Goal: Task Accomplishment & Management: Complete application form

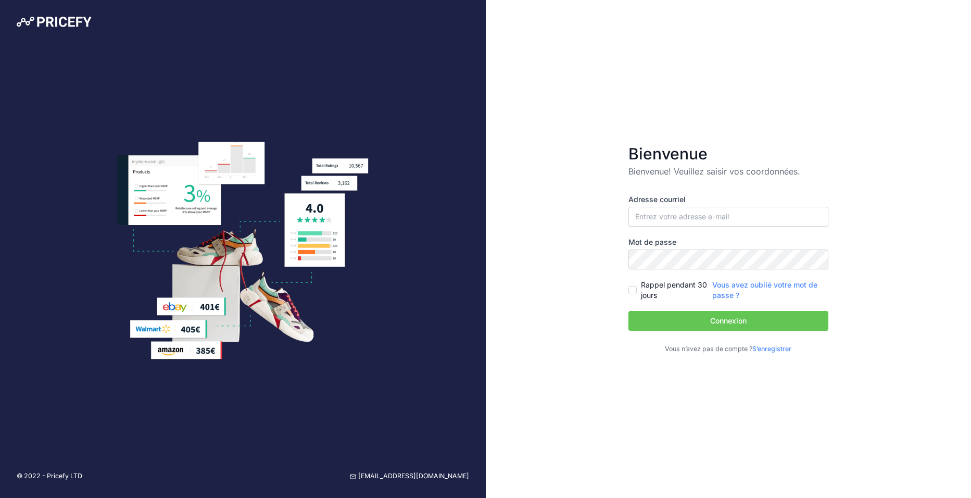
click at [767, 348] on link "S’enregistrer" at bounding box center [772, 349] width 39 height 8
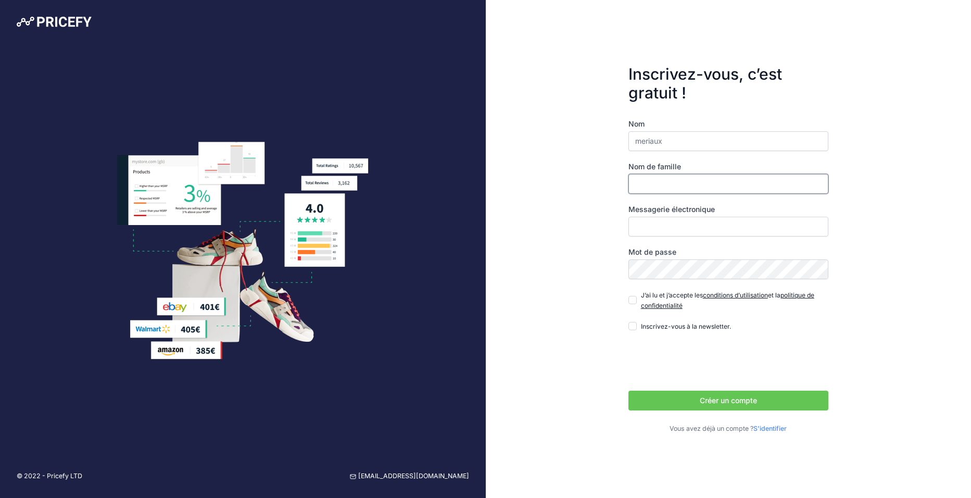
click at [631, 177] on input "Nom de famille" at bounding box center [729, 184] width 200 height 20
click at [653, 136] on input "meriaux" at bounding box center [729, 141] width 200 height 20
type input "chloée"
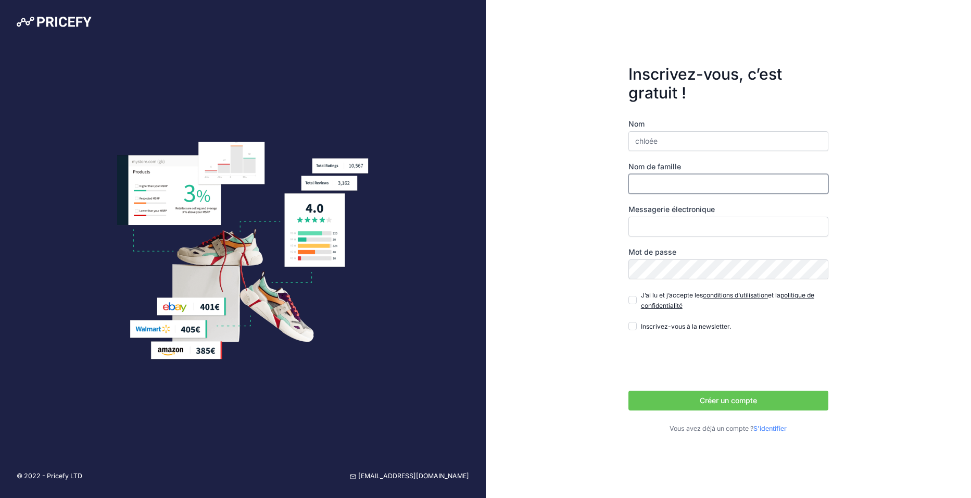
click at [641, 178] on input "Nom de famille" at bounding box center [729, 184] width 200 height 20
type input "meriaux"
click at [589, 201] on div "Inscrivez-vous, c’est gratuit ! Nom chloée Nom de famille meriaux Messagerie él…" at bounding box center [729, 249] width 486 height 498
click at [658, 227] on input "Messagerie électronique" at bounding box center [729, 227] width 200 height 20
type input "[EMAIL_ADDRESS][DOMAIN_NAME]"
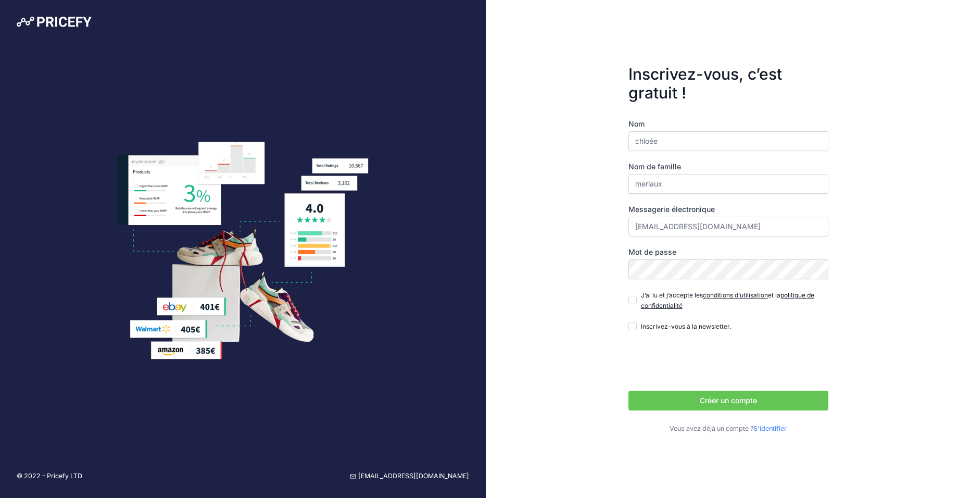
click at [591, 226] on div "Inscrivez-vous, c’est gratuit ! Nom chloée Nom de famille meriaux Messagerie él…" at bounding box center [729, 249] width 486 height 498
click at [609, 273] on div "Inscrivez-vous, c’est gratuit ! Nom chloée Nom de famille meriaux Messagerie él…" at bounding box center [729, 249] width 486 height 498
click at [632, 303] on input "J’ai lu et j’accepte les conditions d’utilisation et la politique de confidenti…" at bounding box center [633, 300] width 8 height 8
checkbox input "true"
click at [664, 397] on button "Créer un compte" at bounding box center [729, 401] width 200 height 20
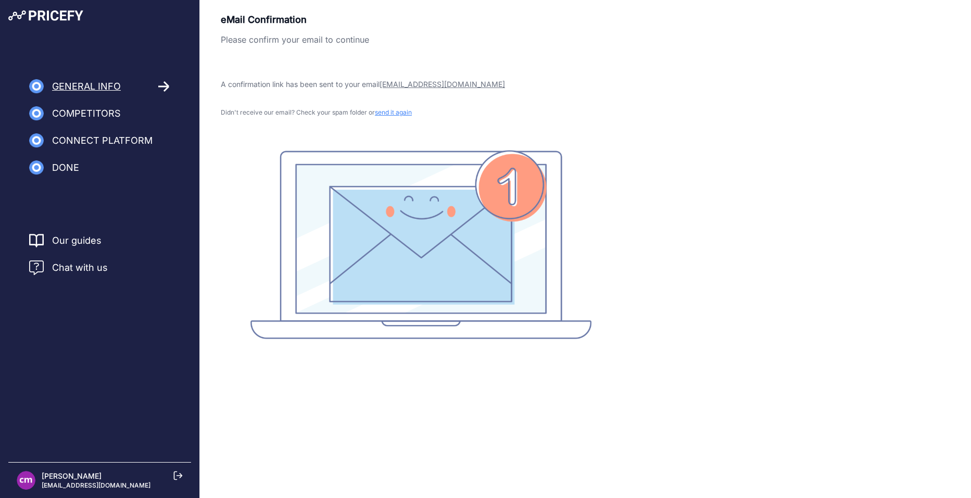
click at [164, 84] on icon at bounding box center [164, 86] width 12 height 11
click at [34, 113] on img at bounding box center [36, 113] width 15 height 15
click at [82, 110] on span "Competitors" at bounding box center [86, 113] width 69 height 15
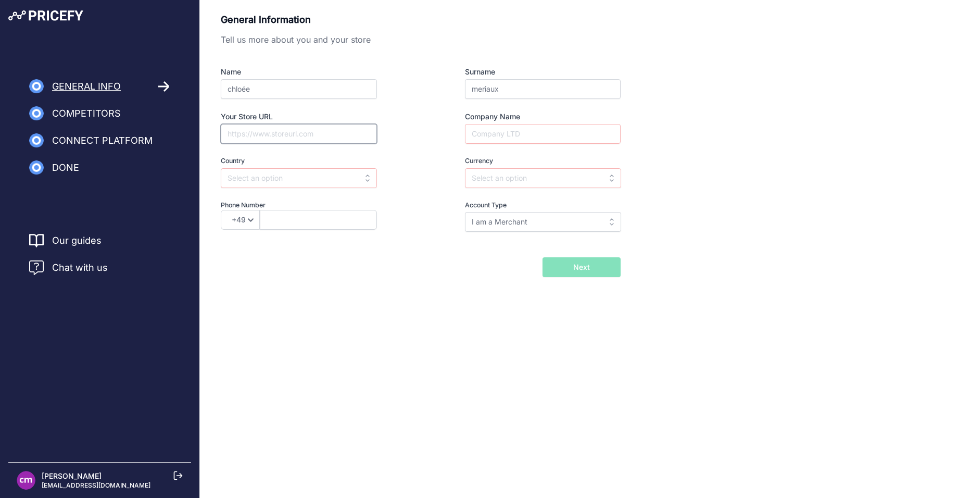
click at [329, 129] on input "Your Store URL" at bounding box center [299, 134] width 156 height 20
paste input "[URL][DOMAIN_NAME]"
type input "https://www.vertbaudet.be/fr/#intnavid=lang_redirection_BE"
click at [421, 158] on div "Name chloée Surname meriaux Your Store URL https://www.vertbaudet.be/fr/#intnav…" at bounding box center [421, 149] width 400 height 165
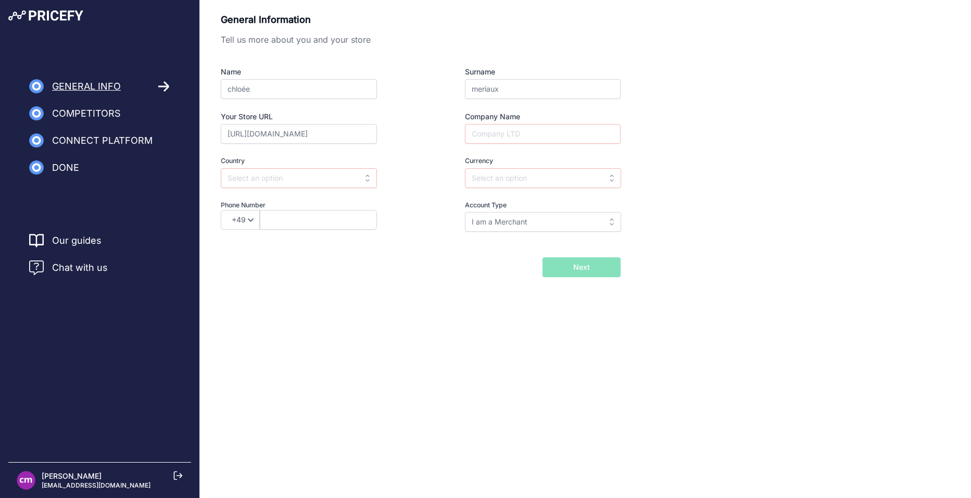
scroll to position [0, 0]
click at [357, 183] on input "text" at bounding box center [299, 178] width 156 height 20
click at [288, 194] on div "France" at bounding box center [286, 201] width 130 height 19
type input "France"
type input "EUR"
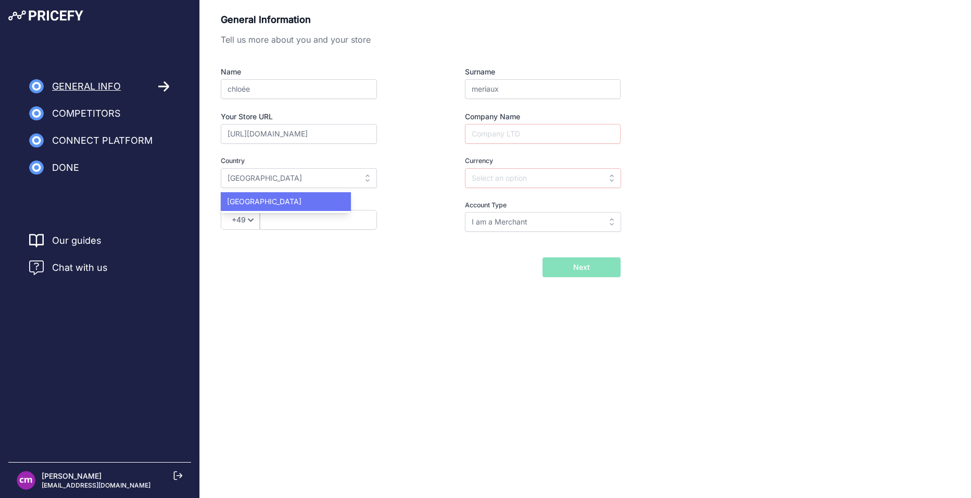
select select "33"
click at [499, 135] on input "Company Name" at bounding box center [543, 134] width 156 height 20
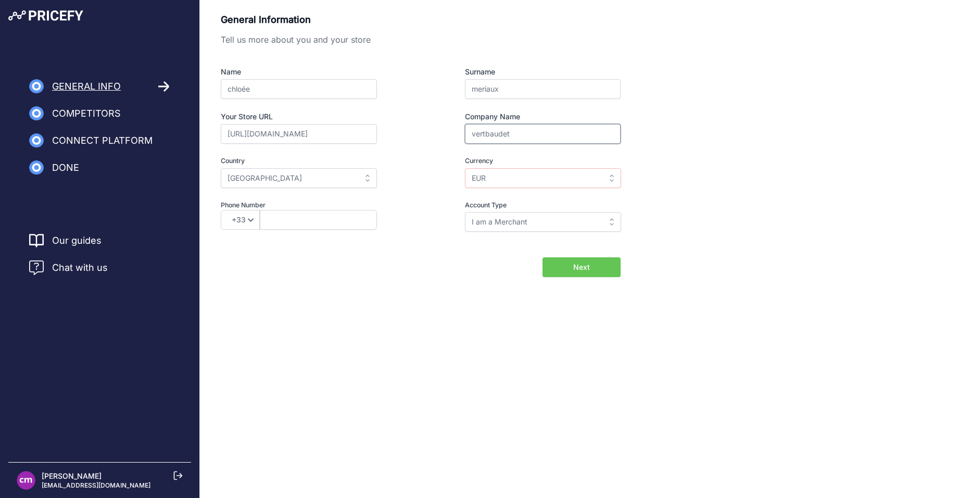
type input "vertbaudet"
click at [435, 142] on div "Company Name vertbaudet" at bounding box center [524, 127] width 194 height 32
click at [483, 180] on input "EUR" at bounding box center [543, 178] width 156 height 20
click at [423, 174] on div "Name chloée Surname meriaux Your Store URL https://www.vertbaudet.be/fr/#intnav…" at bounding box center [421, 149] width 400 height 165
click at [502, 186] on input "text" at bounding box center [543, 178] width 156 height 20
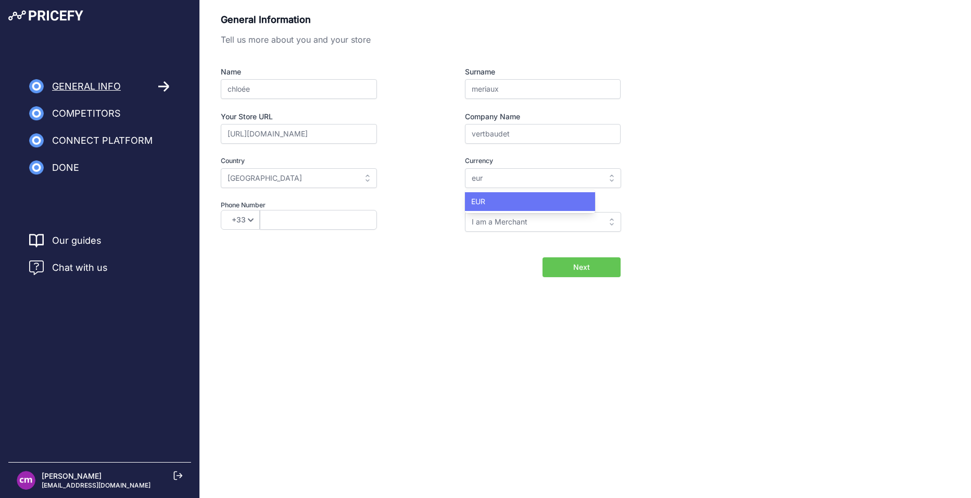
click at [497, 201] on div "EUR" at bounding box center [530, 201] width 130 height 19
type input "EUR"
click at [495, 220] on input "I am a Merchant" at bounding box center [543, 222] width 156 height 20
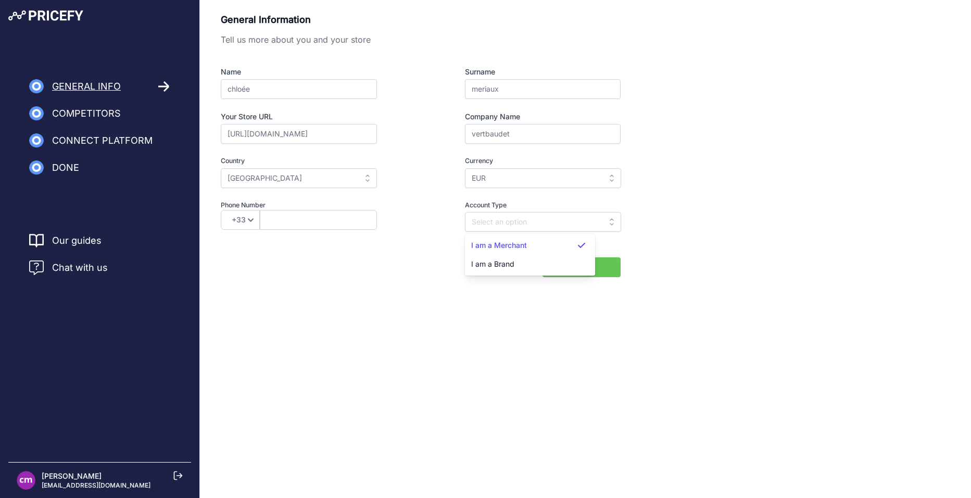
click at [663, 243] on div "General Information Tell us more about you and your store Name chloée Surname m…" at bounding box center [586, 145] width 730 height 265
type input "I am a Merchant"
click at [582, 268] on span "Next" at bounding box center [581, 267] width 17 height 10
click at [286, 219] on input "text" at bounding box center [318, 220] width 117 height 20
type input "610621321"
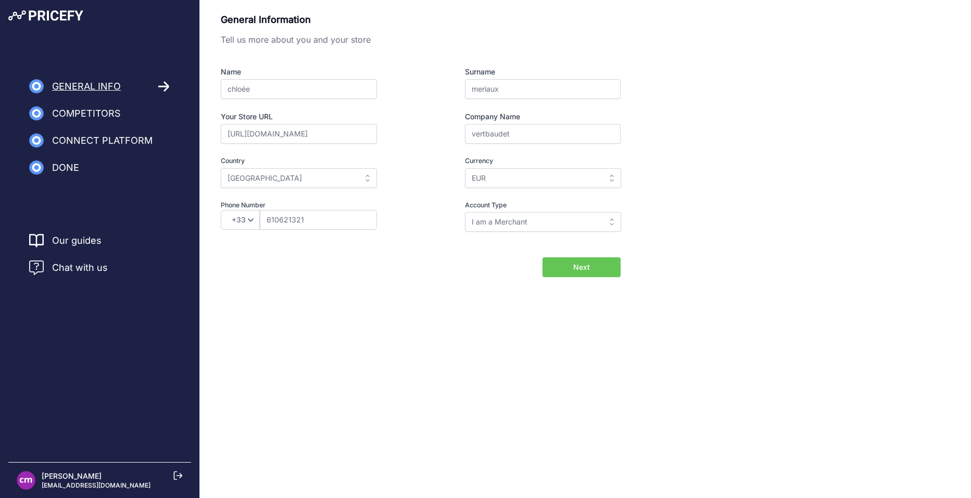
click at [268, 251] on form "General Information Tell us more about you and your store Name chloée Surname m…" at bounding box center [421, 145] width 400 height 265
click at [562, 271] on button "Next" at bounding box center [582, 267] width 78 height 20
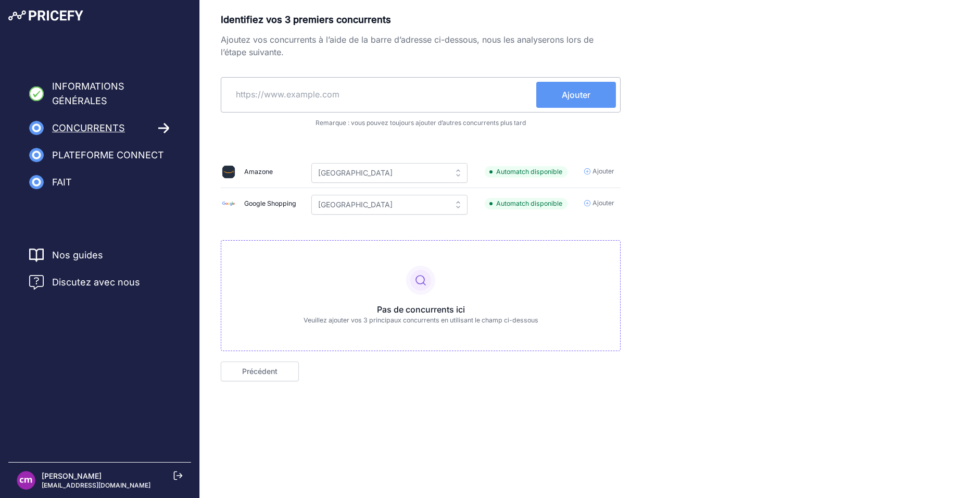
click at [300, 100] on input "text" at bounding box center [381, 94] width 311 height 25
click at [351, 93] on input "text" at bounding box center [381, 94] width 311 height 25
paste input "https://www.jbc.be/fr-be/filles/"
type input "https://www.jbc.be/fr-be/filles/"
click at [560, 92] on button "Ajouter" at bounding box center [576, 95] width 80 height 26
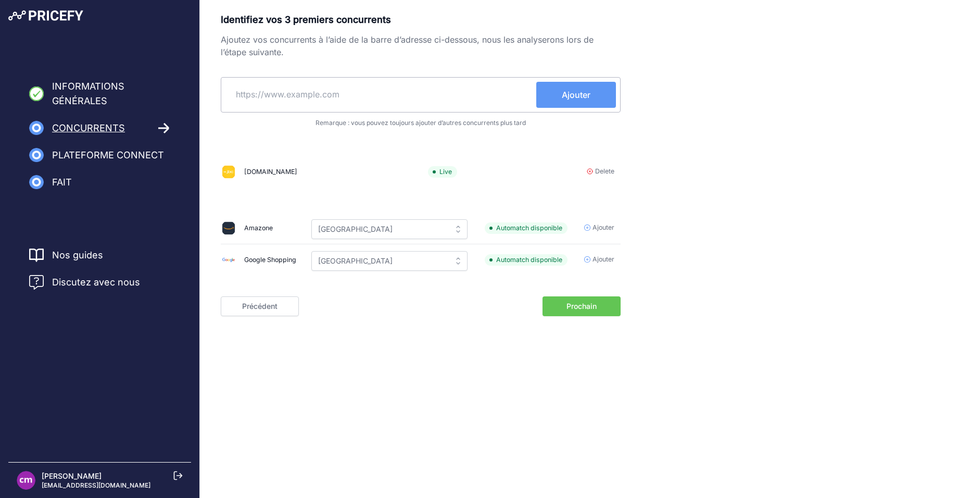
click at [366, 92] on input "text" at bounding box center [381, 94] width 311 height 25
click at [340, 96] on input "text" at bounding box center [381, 94] width 311 height 25
paste input "https://www.nameit.com/nl-nl/home"
type input "https://www.nameit.com/nl-nl/home"
click at [560, 96] on button "Ajouter" at bounding box center [576, 95] width 80 height 26
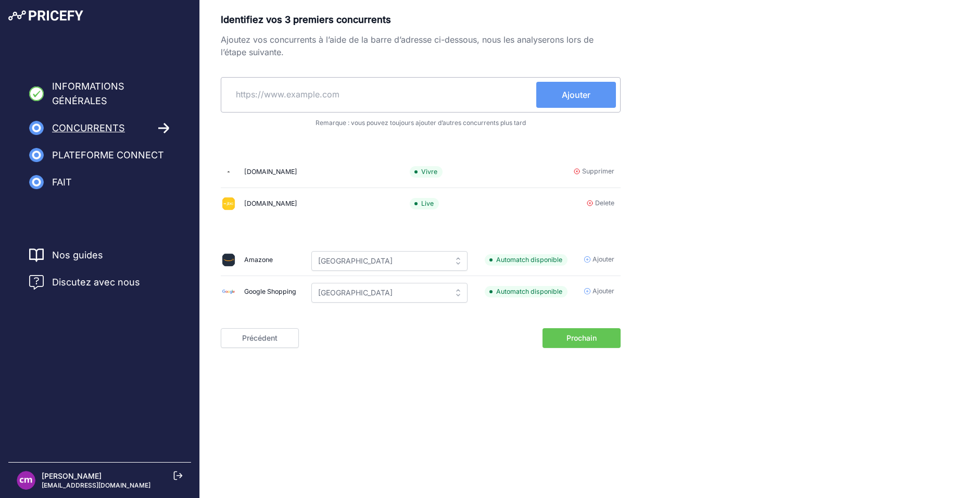
click at [325, 93] on input "text" at bounding box center [381, 94] width 311 height 25
paste input "https://www.kleertjes.com/"
type input "https://www.kleertjes.com/"
click at [569, 94] on span "Ajouter" at bounding box center [576, 95] width 29 height 13
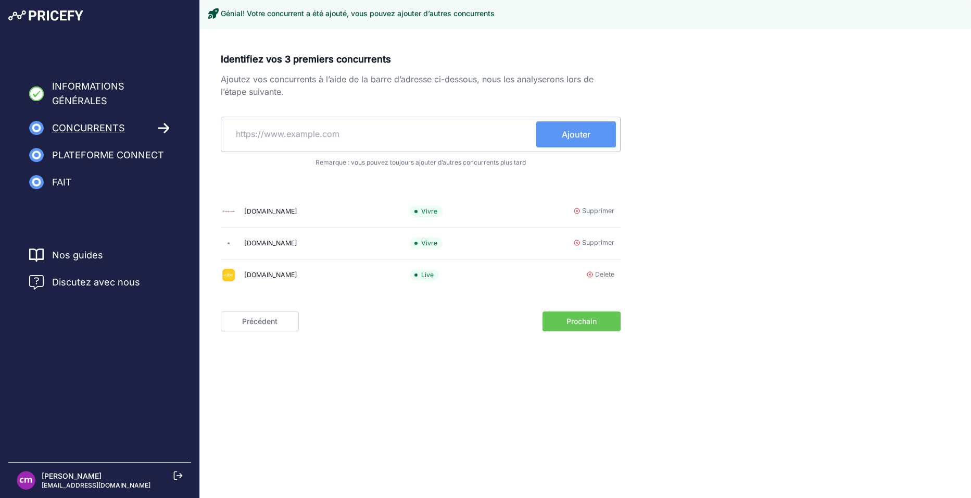
click at [554, 320] on button "Prochain" at bounding box center [582, 321] width 78 height 20
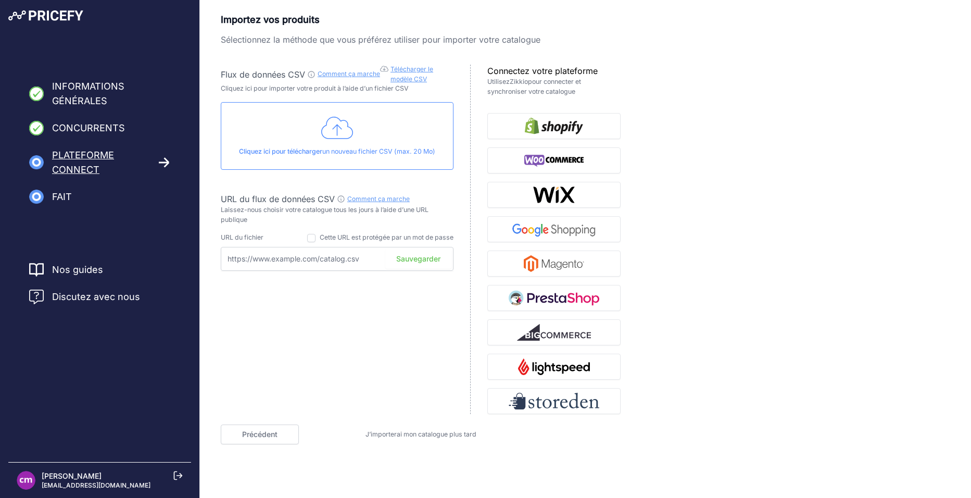
click at [263, 258] on input "text" at bounding box center [337, 259] width 233 height 24
click at [276, 255] on input "text" at bounding box center [337, 259] width 233 height 24
paste input "[URL][DOMAIN_NAME]"
type input "[URL][DOMAIN_NAME]"
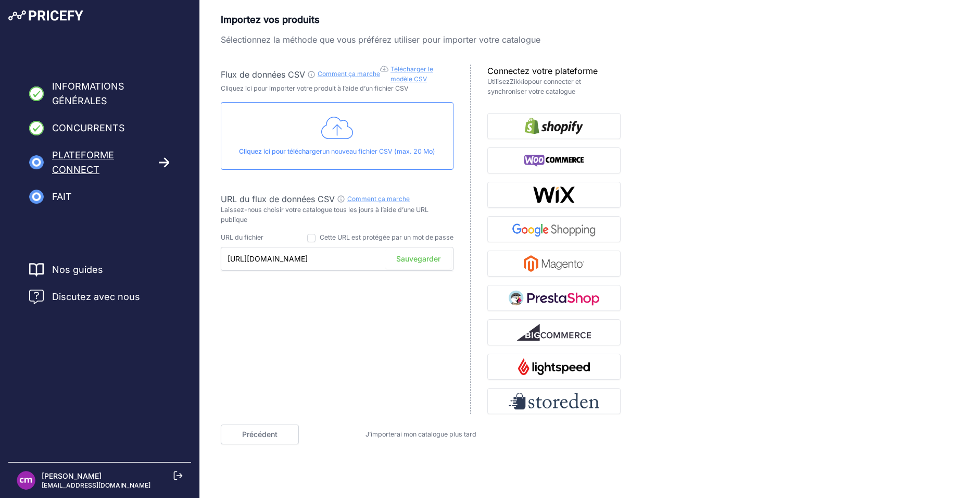
scroll to position [0, 0]
click at [418, 258] on font "Sauvegarder" at bounding box center [418, 259] width 44 height 10
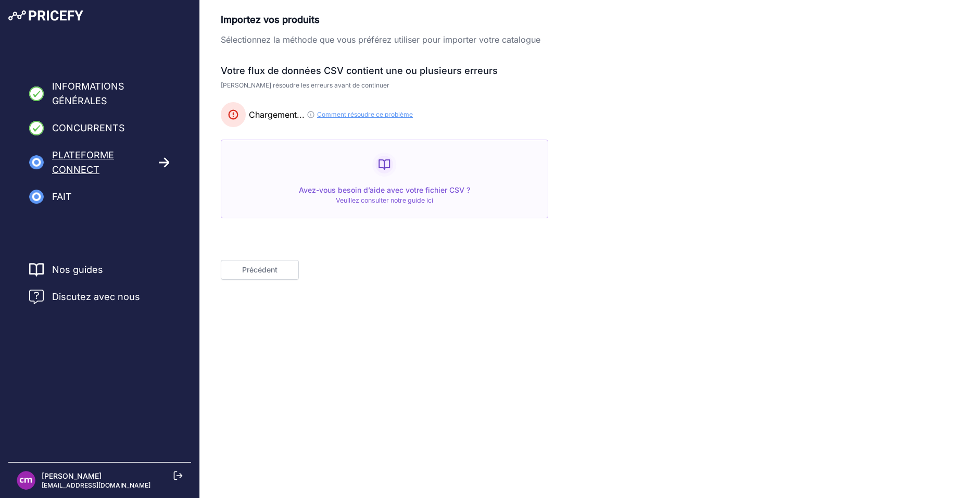
click at [271, 267] on button "Précédent" at bounding box center [260, 270] width 78 height 20
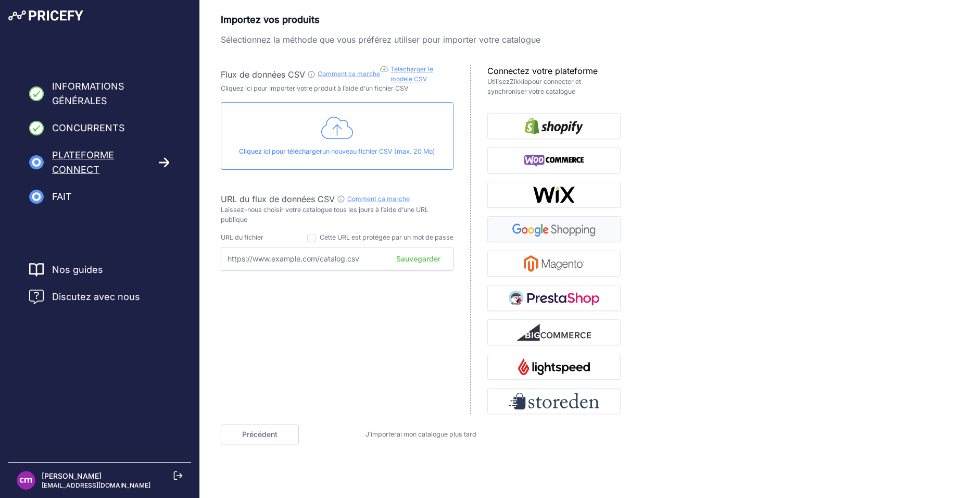
click at [577, 229] on img "button" at bounding box center [554, 229] width 91 height 17
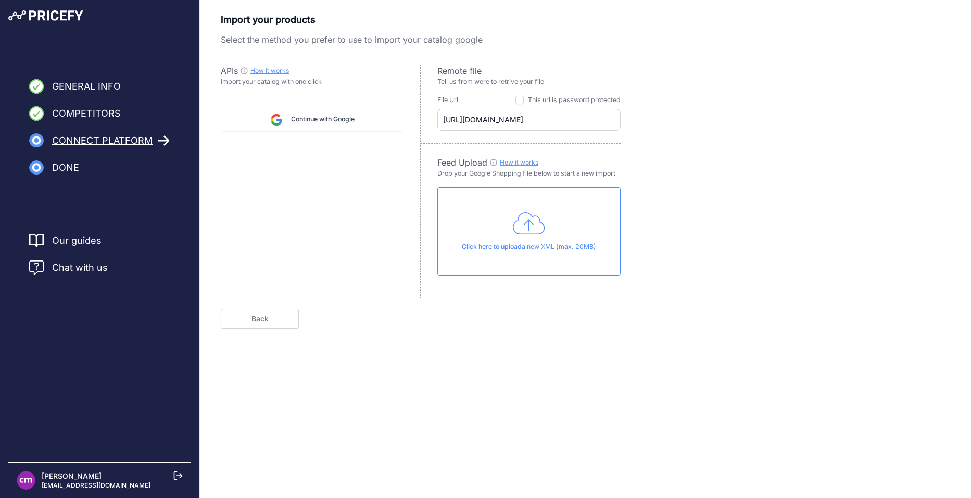
drag, startPoint x: 656, startPoint y: 285, endPoint x: 660, endPoint y: 247, distance: 37.8
click at [660, 247] on div "Import your products Select the method you prefer to use to import your catalog…" at bounding box center [586, 171] width 730 height 316
click at [346, 118] on span "Continue with Google" at bounding box center [323, 120] width 64 height 10
click at [308, 177] on div "APIs How it works Check guide for [PERSON_NAME] Shopping API Import your catalo…" at bounding box center [321, 182] width 200 height 234
click at [272, 316] on link "Back" at bounding box center [260, 319] width 78 height 20
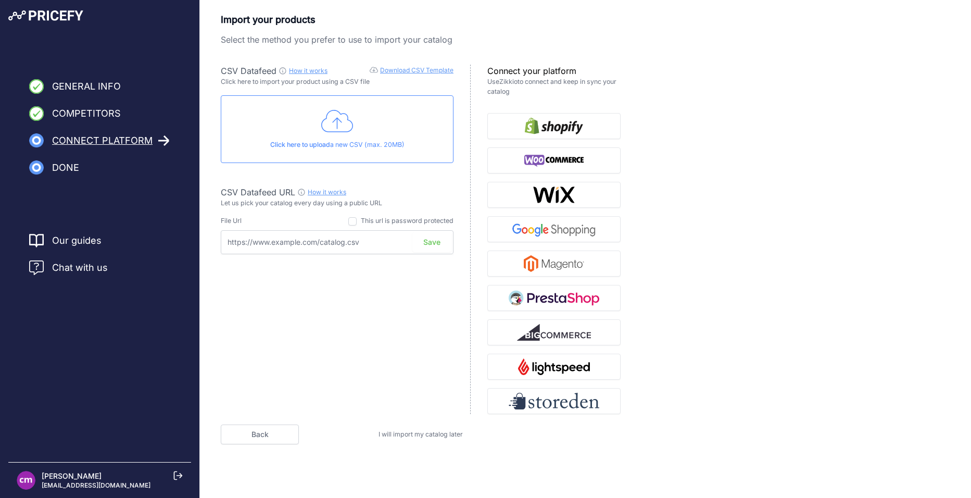
click at [431, 431] on span "I will import my catalog later" at bounding box center [421, 434] width 84 height 8
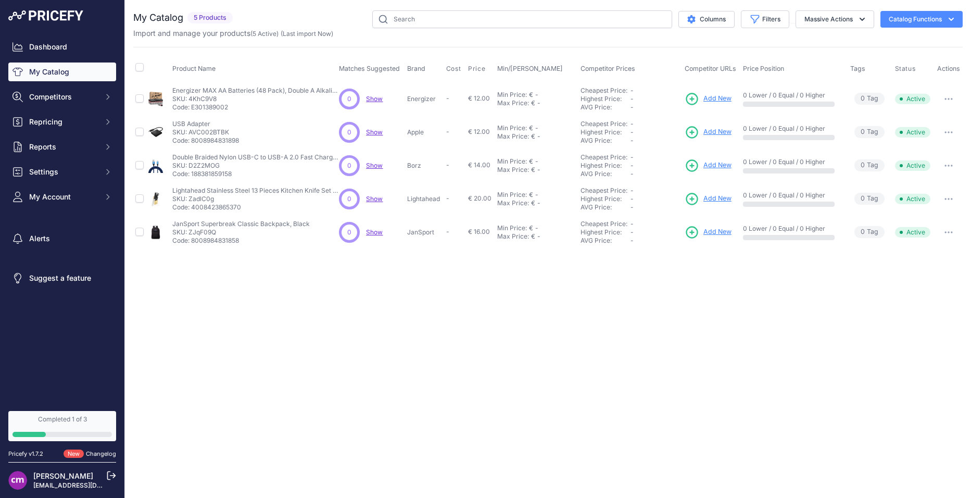
click at [529, 295] on div "Close You are not connected to the internet." at bounding box center [548, 249] width 846 height 498
click at [368, 99] on span "Show" at bounding box center [374, 99] width 17 height 8
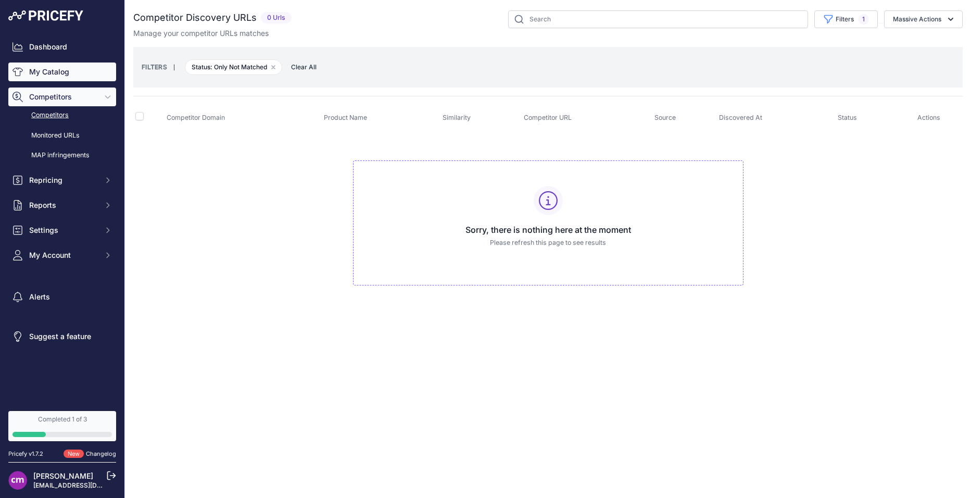
click at [47, 76] on link "My Catalog" at bounding box center [62, 72] width 108 height 19
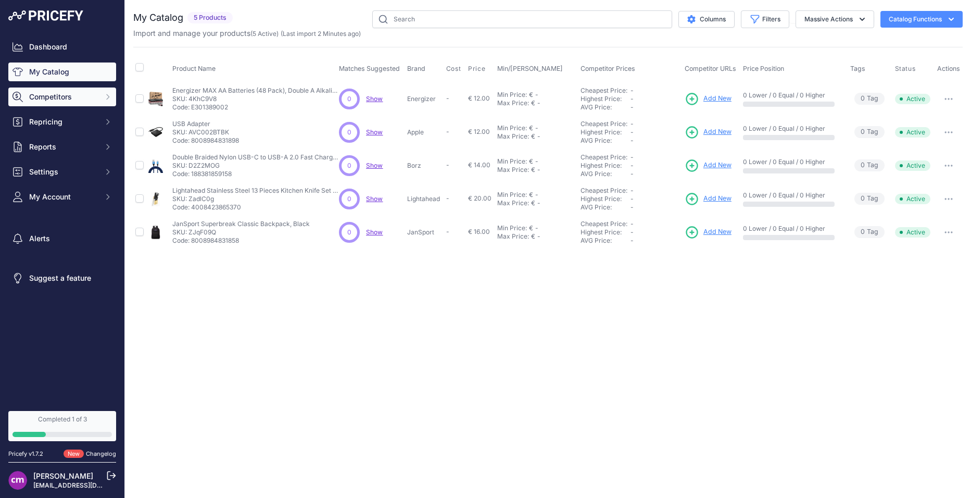
click at [76, 93] on span "Competitors" at bounding box center [63, 97] width 68 height 10
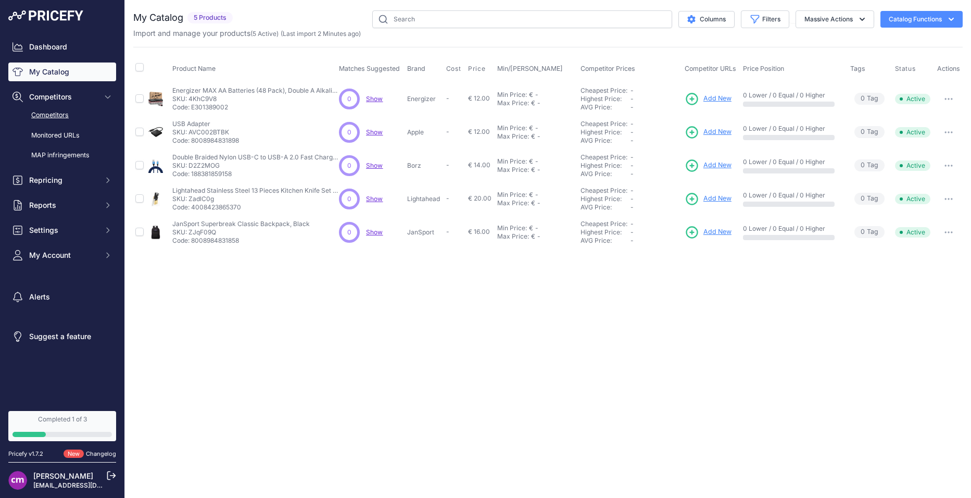
click at [61, 115] on link "Competitors" at bounding box center [62, 115] width 108 height 18
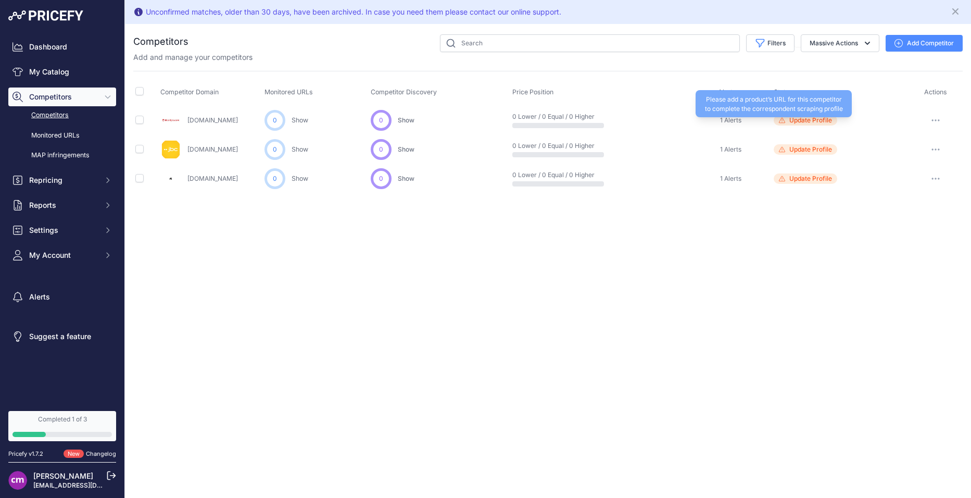
click at [799, 118] on span "Update Profile" at bounding box center [811, 120] width 43 height 8
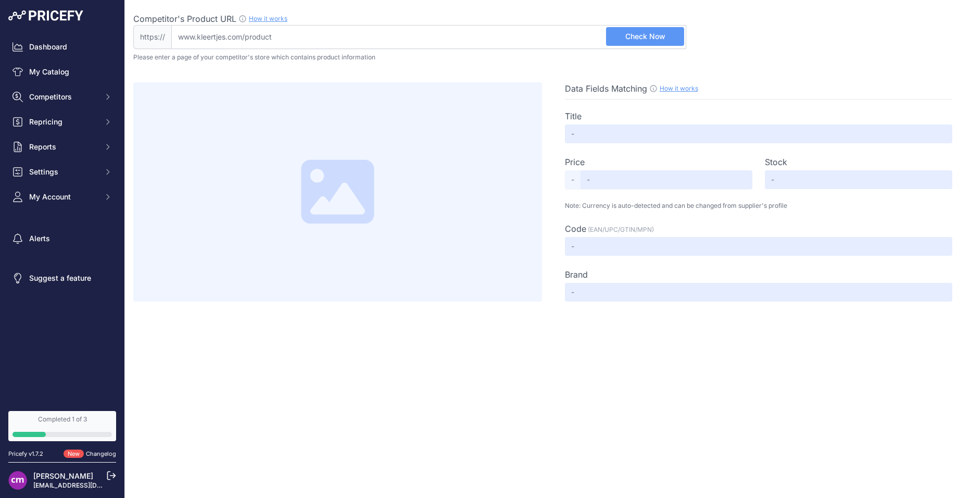
click at [438, 67] on div "Data Fields Matching How it works Use our Chrome APP to create a personalized s…" at bounding box center [548, 181] width 830 height 240
click at [605, 139] on input "text" at bounding box center [759, 133] width 388 height 19
click at [73, 95] on span "Competitors" at bounding box center [63, 97] width 68 height 10
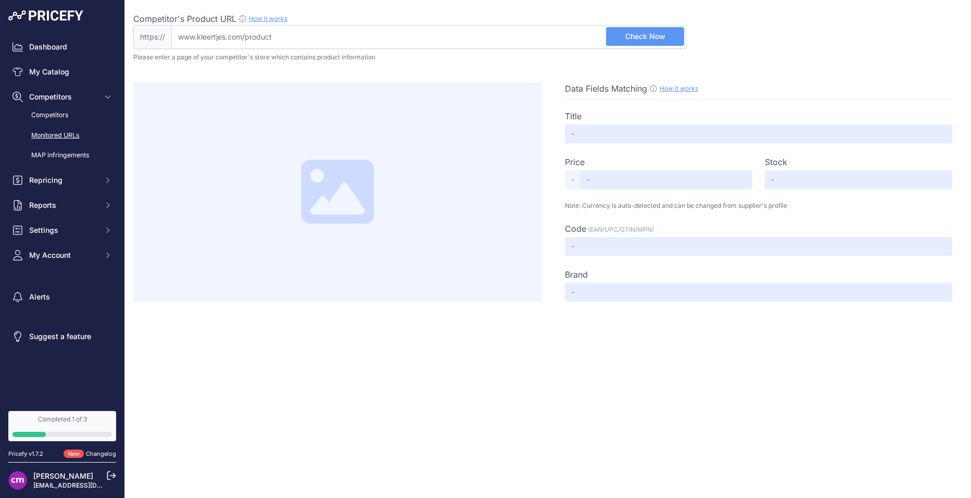
click at [54, 136] on link "Monitored URLs" at bounding box center [62, 136] width 108 height 18
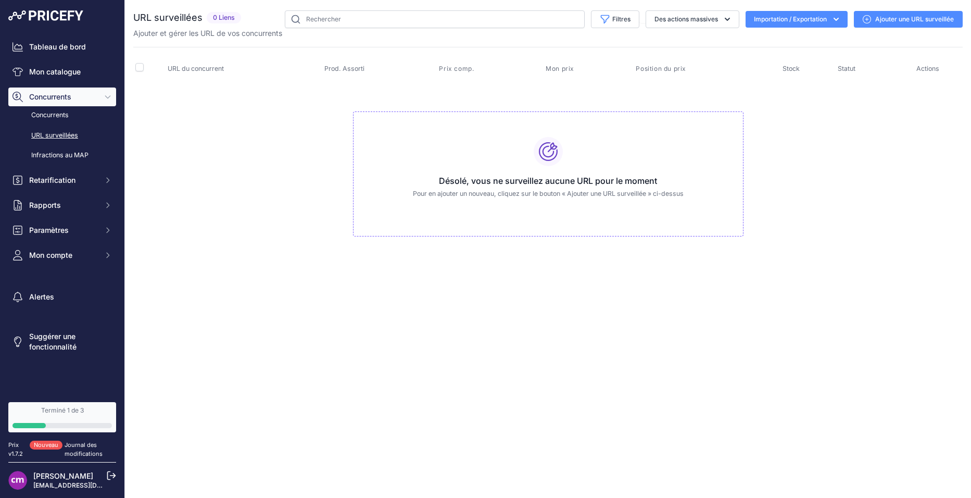
click at [943, 18] on font "Ajouter une URL surveillée" at bounding box center [915, 19] width 79 height 8
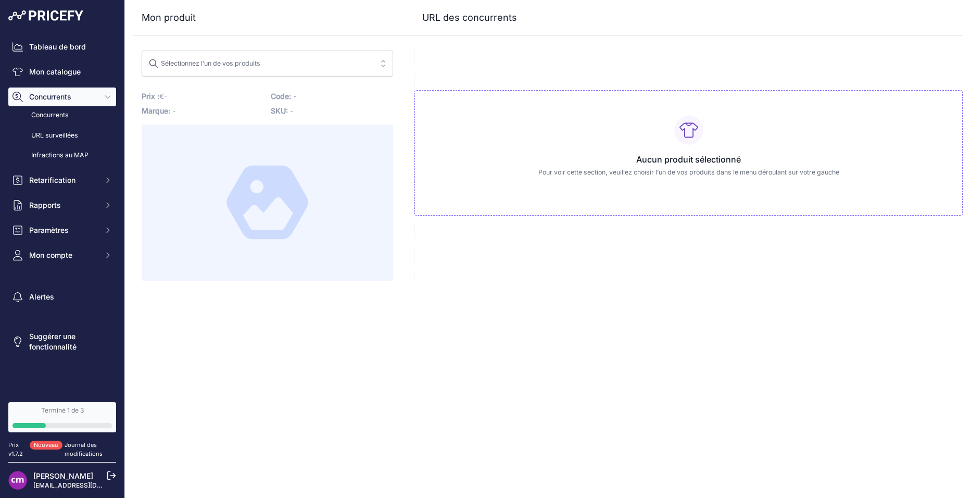
click at [349, 63] on span "Sélectionnez l’un de vos produits" at bounding box center [259, 63] width 223 height 17
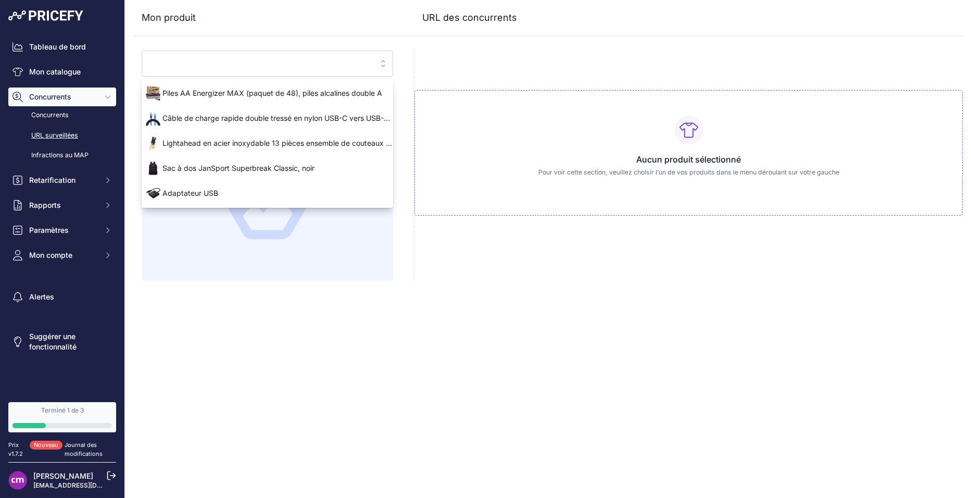
click at [55, 133] on link "URL surveillées" at bounding box center [62, 136] width 108 height 18
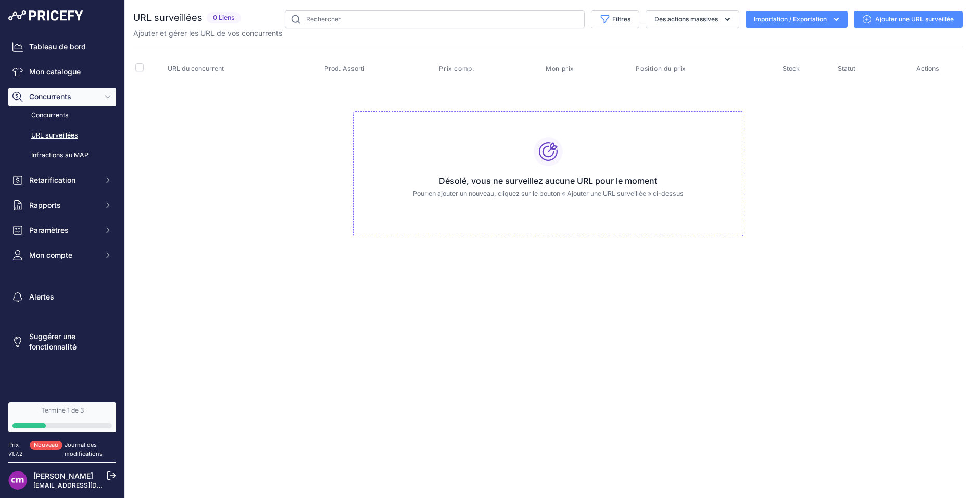
click at [810, 20] on font "Importation / Exportation" at bounding box center [790, 19] width 73 height 8
click at [801, 86] on td "Désolé, vous ne surveillez aucune URL pour le moment Pour en ajouter un nouveau…" at bounding box center [548, 170] width 830 height 176
click at [866, 19] on icon at bounding box center [867, 19] width 8 height 8
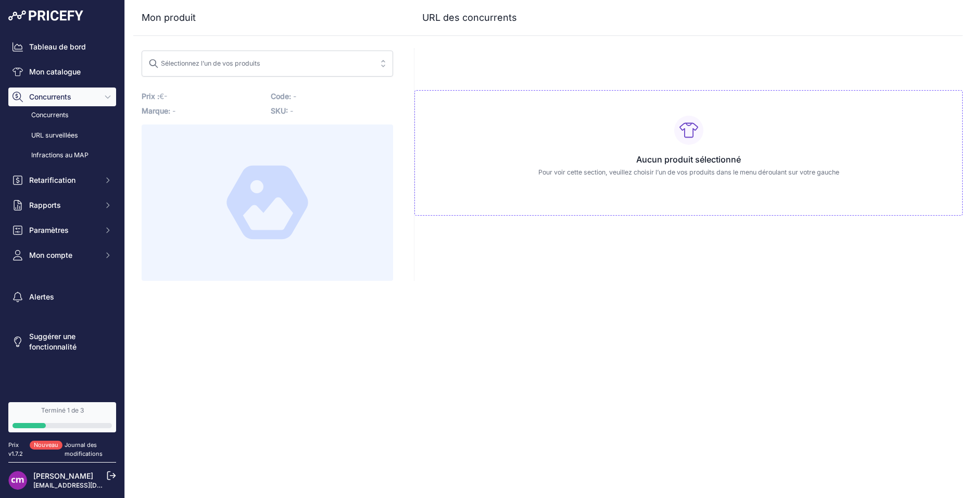
click at [280, 58] on span "Sélectionnez l’un de vos produits" at bounding box center [259, 63] width 223 height 17
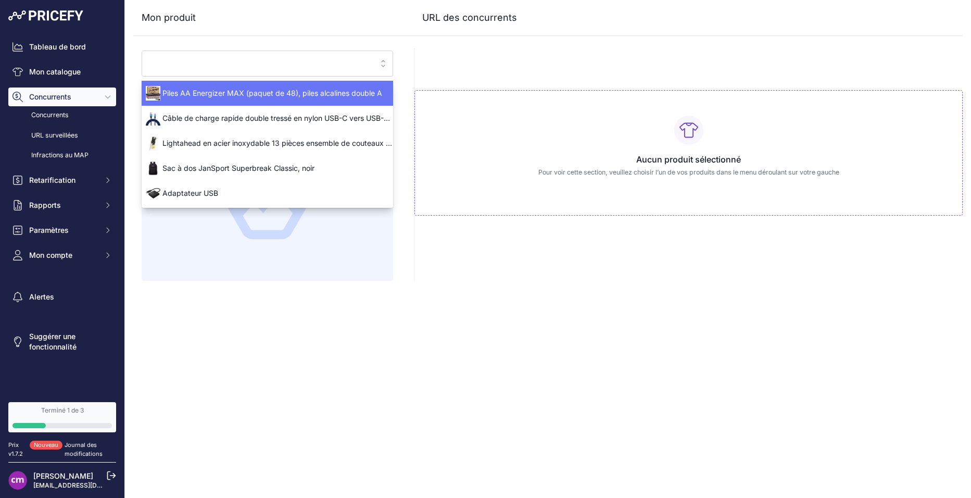
click at [271, 94] on span "Piles AA Energizer MAX (paquet de 48), piles alcalines double A" at bounding box center [268, 93] width 252 height 10
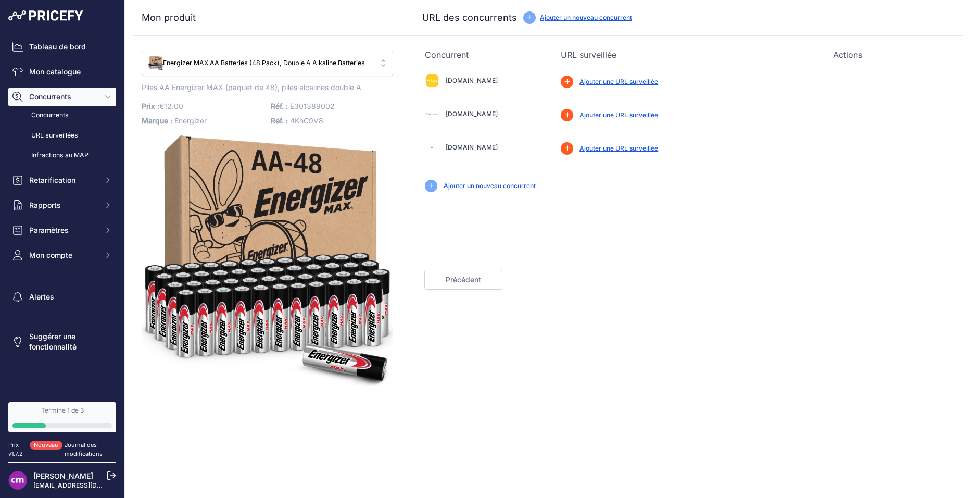
click at [357, 61] on span "Energizer MAX AA Batteries (48 Pack), Double A Alkaline Batteries" at bounding box center [259, 63] width 223 height 10
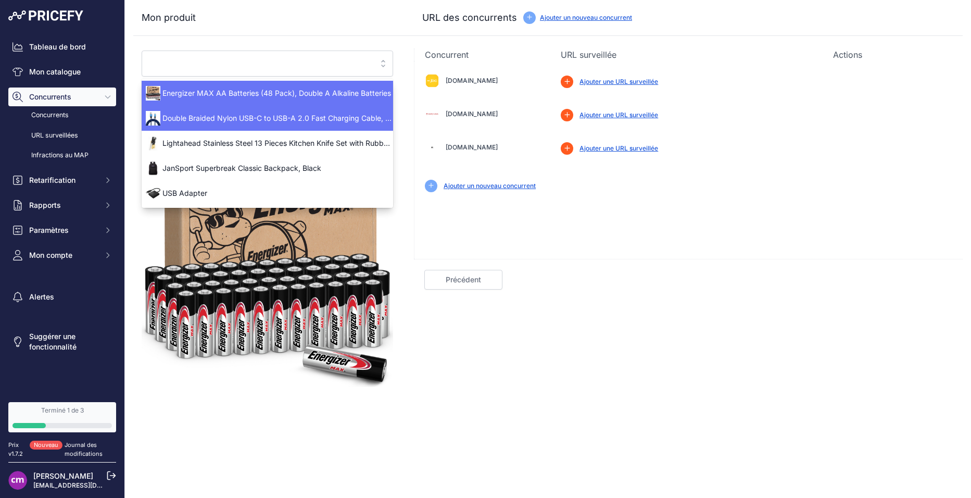
click at [265, 117] on span "Double Braided Nylon USB-C to USB-A 2.0 Fast Charging Cable, 3A - 6-Foot, Silver" at bounding box center [268, 118] width 252 height 10
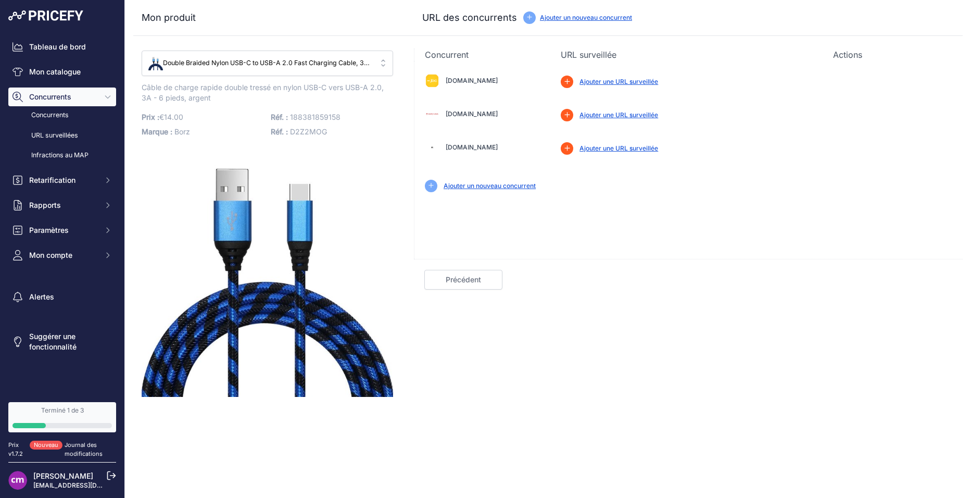
click at [270, 68] on span "Double Braided Nylon USB-C to USB-A 2.0 Fast Charging Cable, 3A - 6-Foot, Silver" at bounding box center [259, 63] width 223 height 10
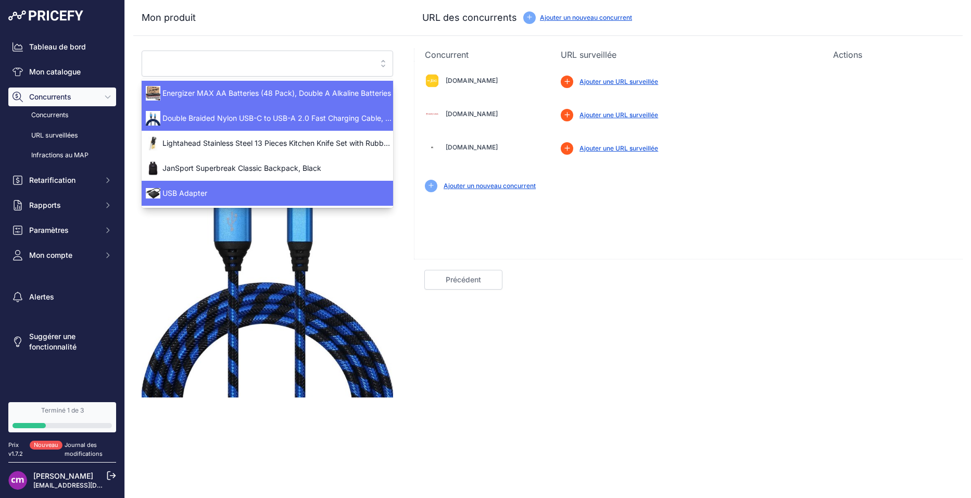
click at [211, 188] on span "USB Adapter" at bounding box center [268, 193] width 252 height 10
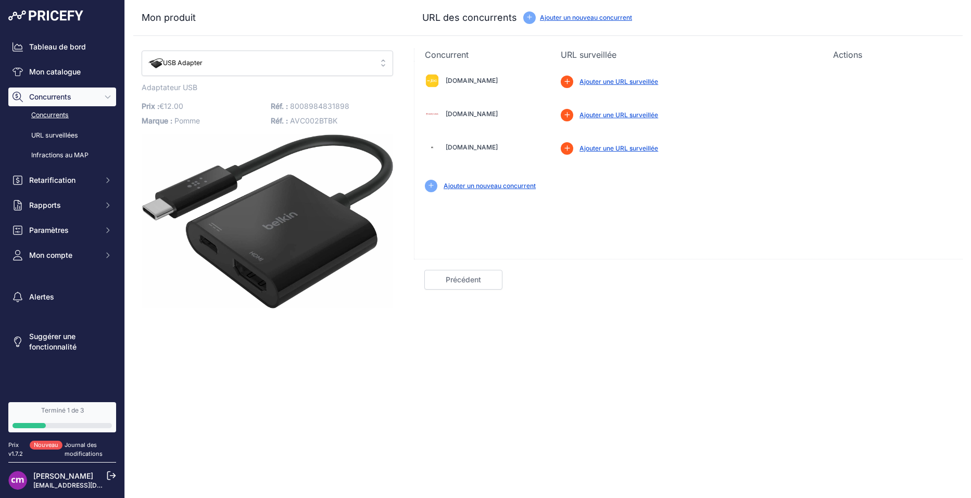
click at [32, 111] on link "Concurrents" at bounding box center [62, 115] width 108 height 18
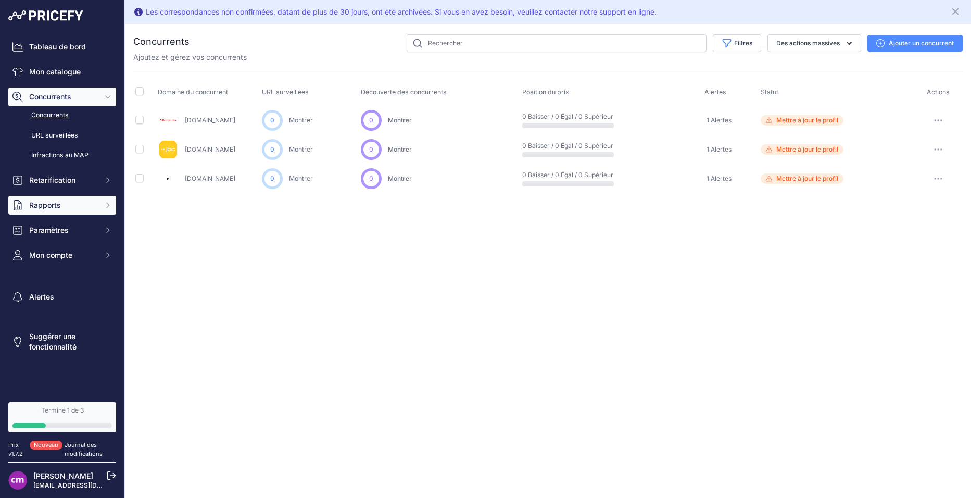
click at [103, 204] on button "Rapports" at bounding box center [62, 205] width 108 height 19
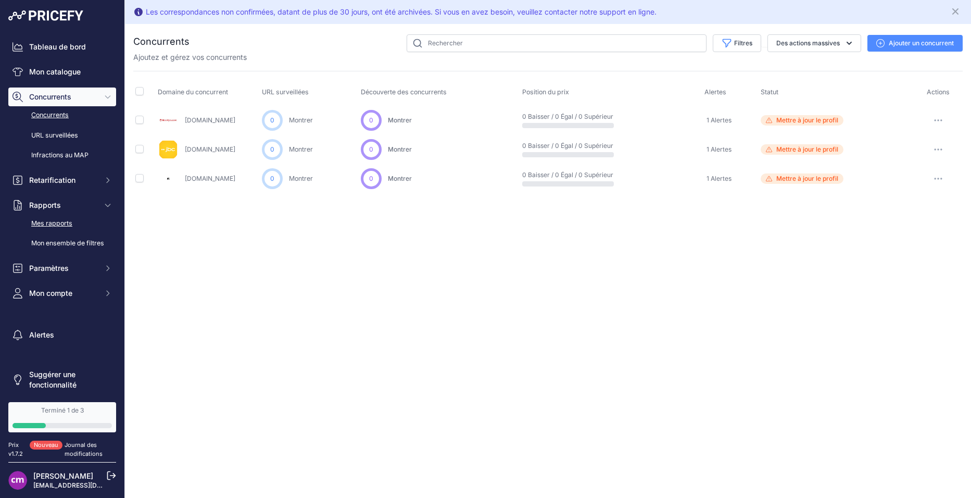
click at [57, 219] on link "Mes rapports" at bounding box center [62, 224] width 108 height 18
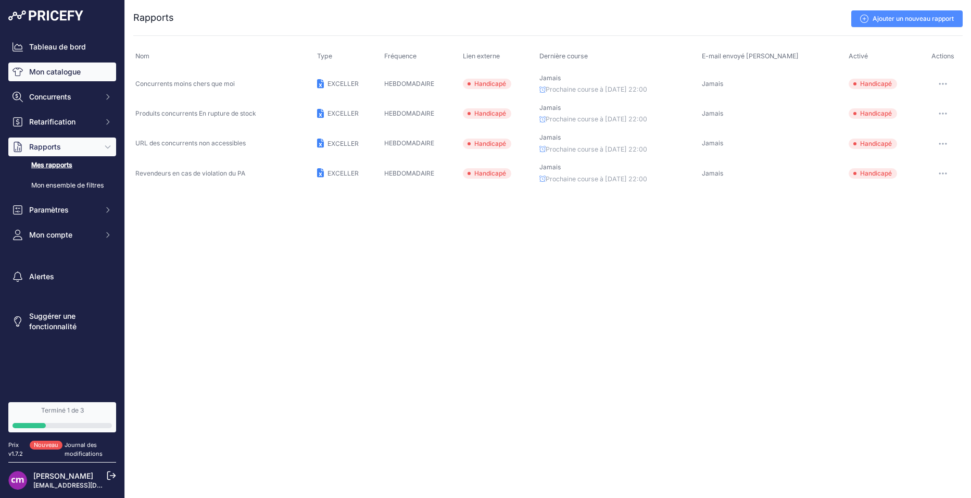
click at [45, 78] on link "Mon catalogue" at bounding box center [62, 72] width 108 height 19
